Goal: Task Accomplishment & Management: Use online tool/utility

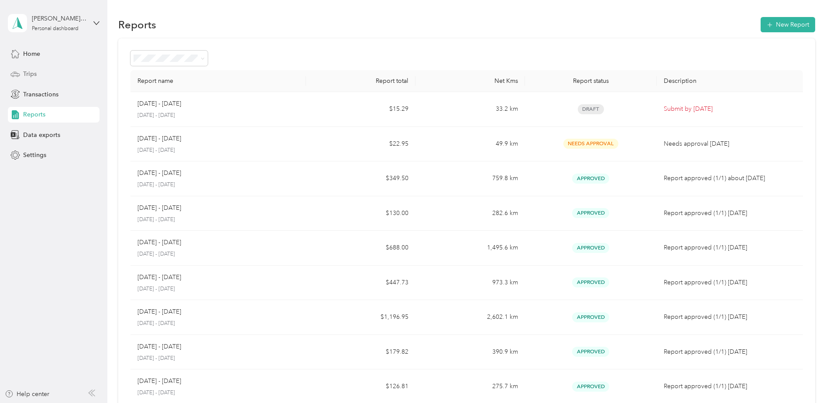
click at [27, 74] on span "Trips" at bounding box center [30, 73] width 14 height 9
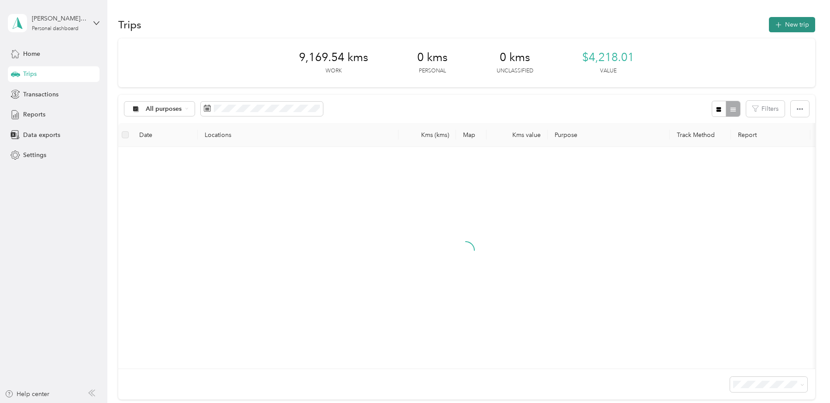
click at [783, 28] on button "New trip" at bounding box center [792, 24] width 46 height 15
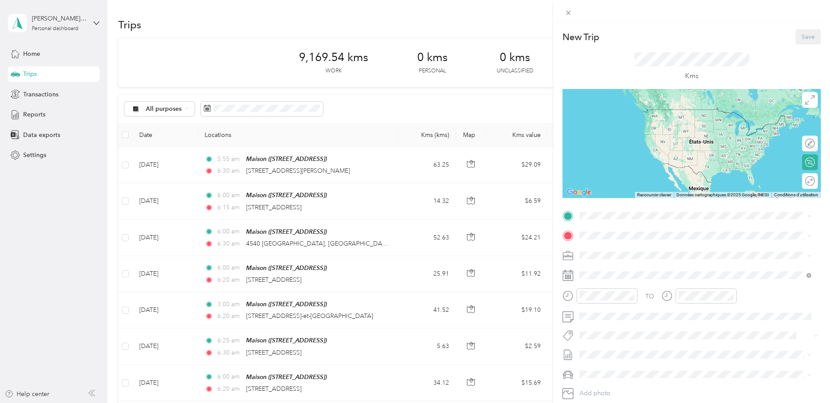
click at [652, 255] on div "Maison [STREET_ADDRESS]" at bounding box center [623, 256] width 55 height 18
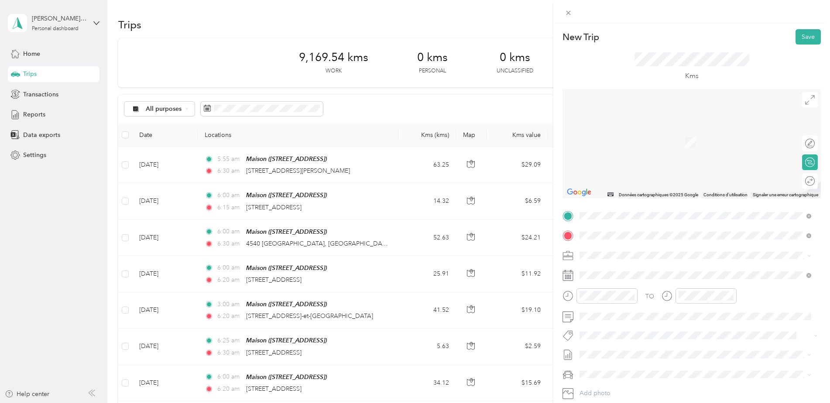
click at [634, 295] on span "[GEOGRAPHIC_DATA], [GEOGRAPHIC_DATA]" at bounding box center [660, 292] width 129 height 8
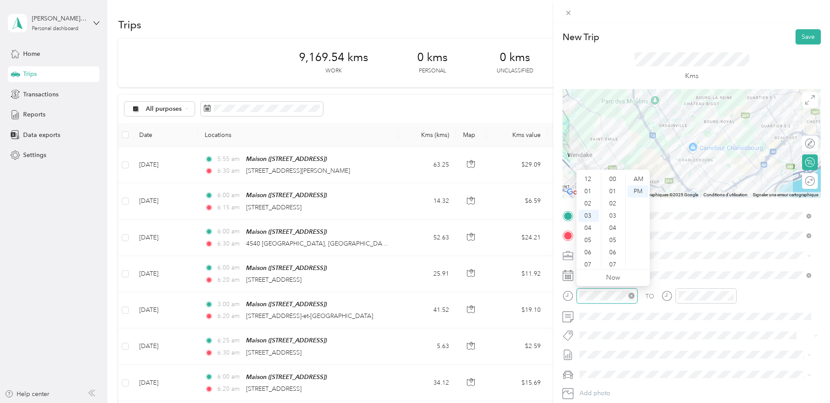
scroll to position [37, 0]
click at [589, 216] on div "06" at bounding box center [588, 216] width 21 height 12
click at [614, 177] on div "00" at bounding box center [613, 179] width 21 height 12
click at [632, 175] on div "AM" at bounding box center [638, 179] width 21 height 12
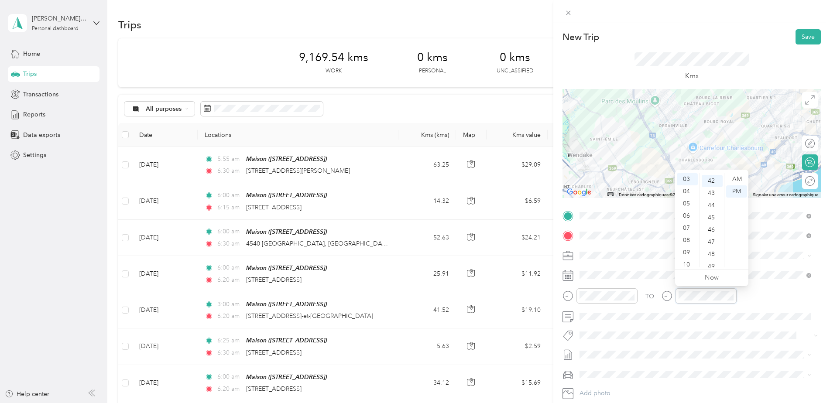
scroll to position [513, 0]
click at [687, 213] on div "06" at bounding box center [687, 216] width 21 height 12
click at [710, 247] on div "20" at bounding box center [712, 250] width 21 height 12
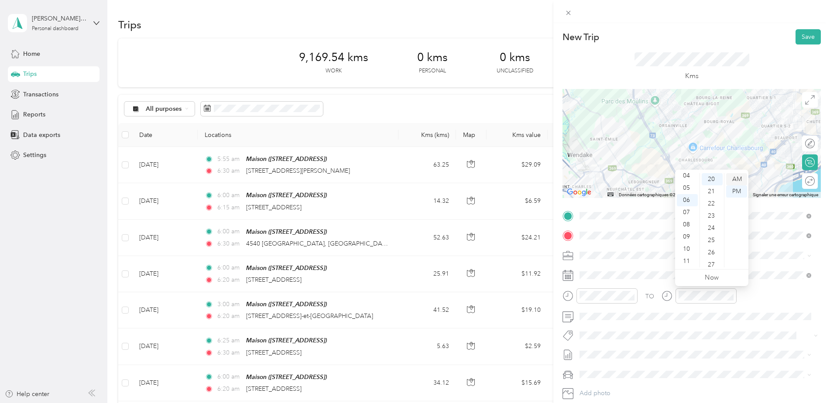
click at [738, 176] on div "AM" at bounding box center [736, 179] width 21 height 12
click at [616, 351] on button "[PERSON_NAME] Core" at bounding box center [617, 351] width 68 height 11
click at [803, 179] on div at bounding box center [805, 181] width 18 height 9
click at [802, 38] on button "Save" at bounding box center [808, 36] width 25 height 15
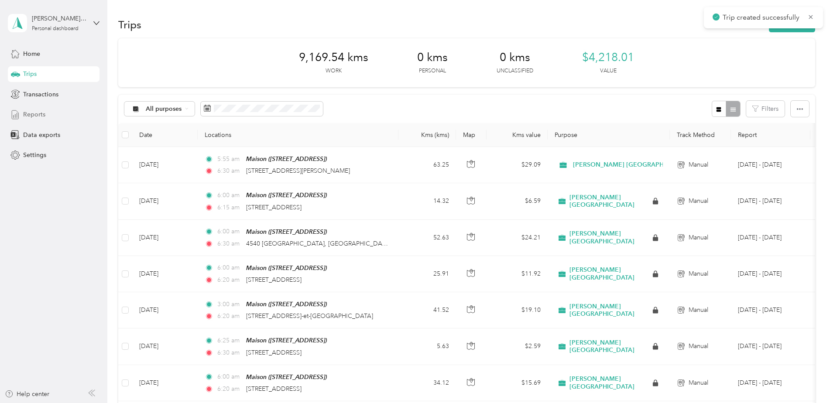
click at [32, 112] on span "Reports" at bounding box center [34, 114] width 22 height 9
